Goal: Entertainment & Leisure: Browse casually

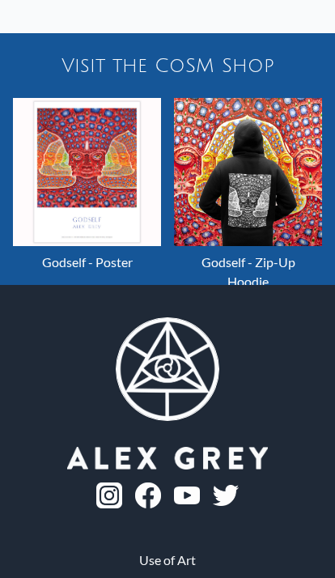
scroll to position [1446, 0]
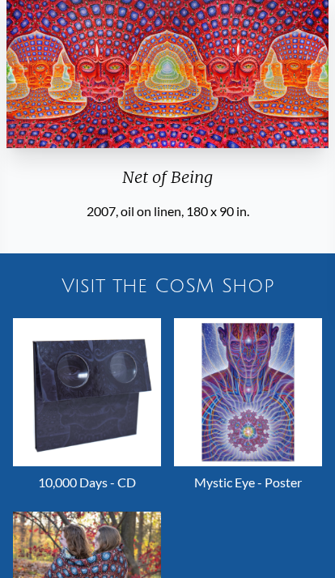
scroll to position [26, 0]
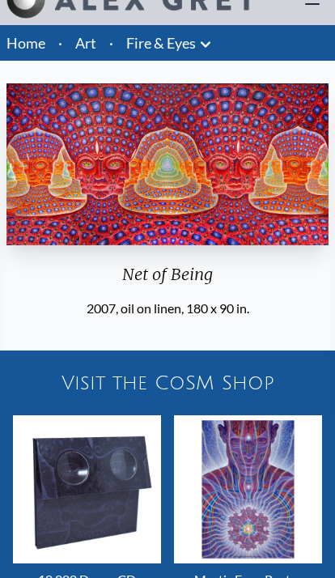
click at [282, 199] on img "25 / 31" at bounding box center [167, 165] width 322 height 162
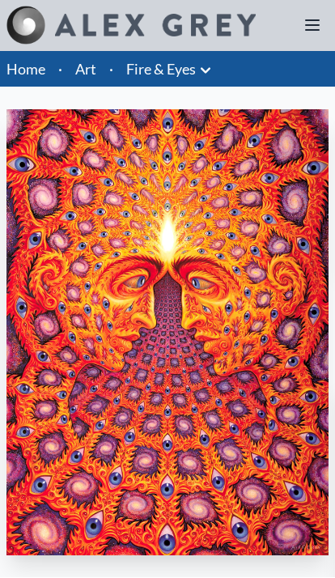
scroll to position [1, 0]
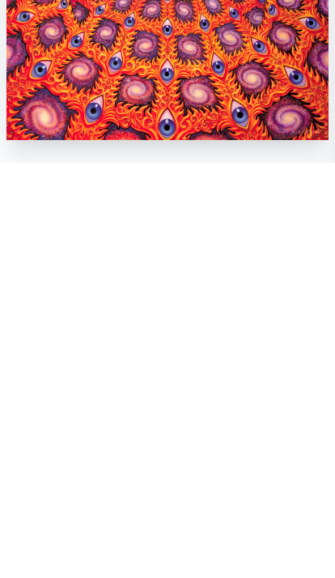
scroll to position [416, 0]
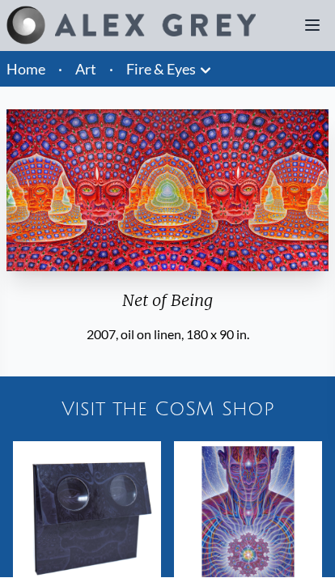
scroll to position [1, 0]
